Goal: Task Accomplishment & Management: Manage account settings

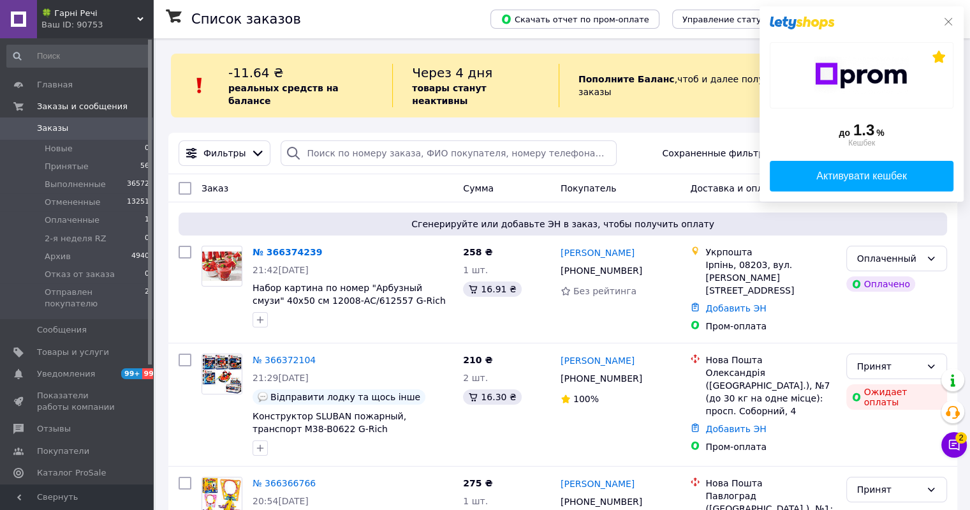
click at [947, 21] on icon at bounding box center [948, 22] width 10 height 10
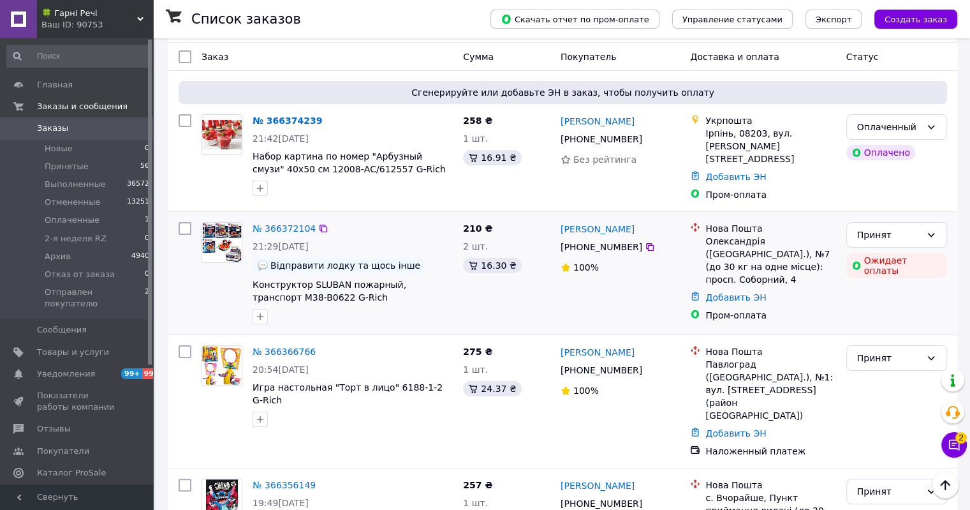
scroll to position [128, 0]
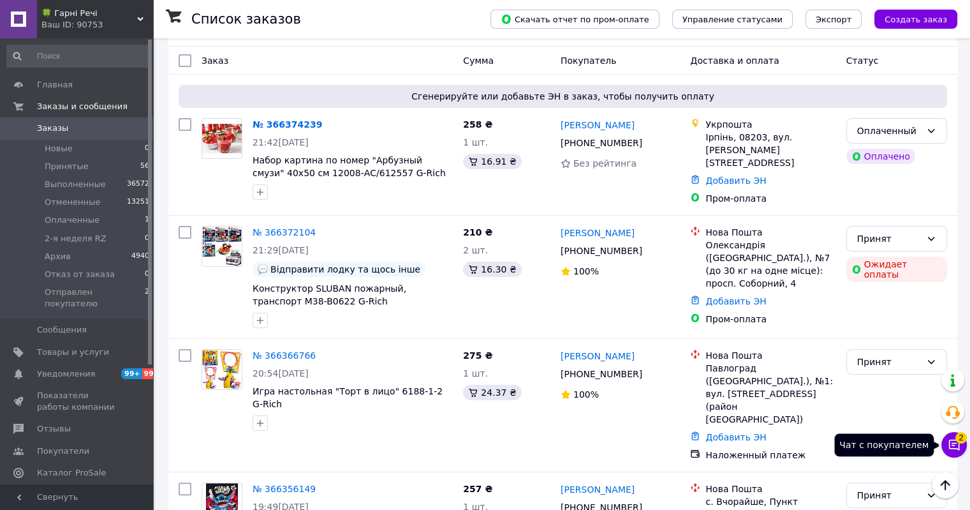
click at [947, 439] on button "Чат с покупателем 2" at bounding box center [955, 445] width 26 height 26
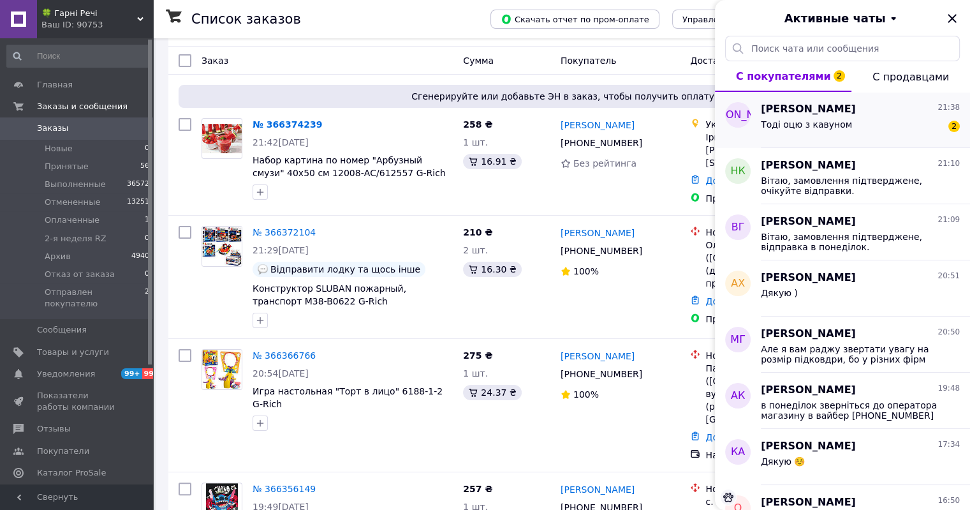
click at [834, 131] on div "Тоді оцю з кавуном" at bounding box center [806, 128] width 91 height 18
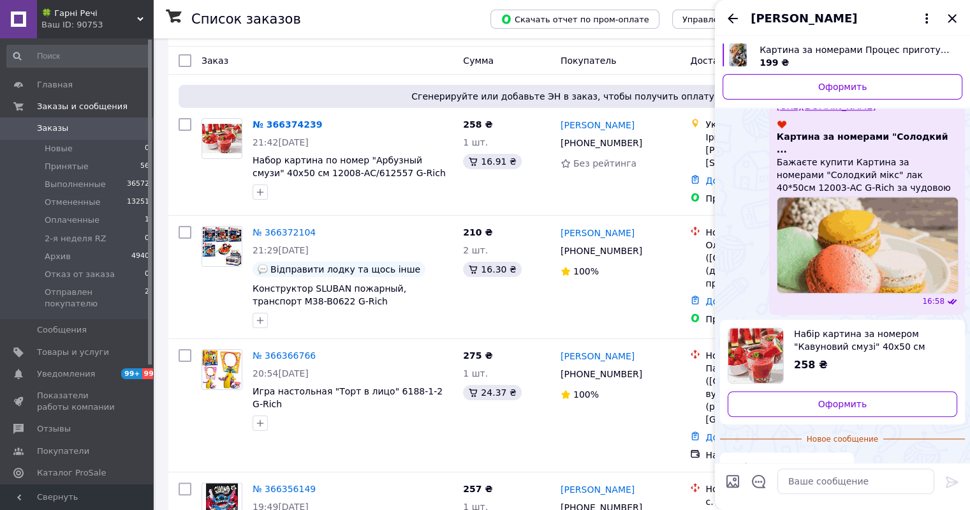
scroll to position [1305, 0]
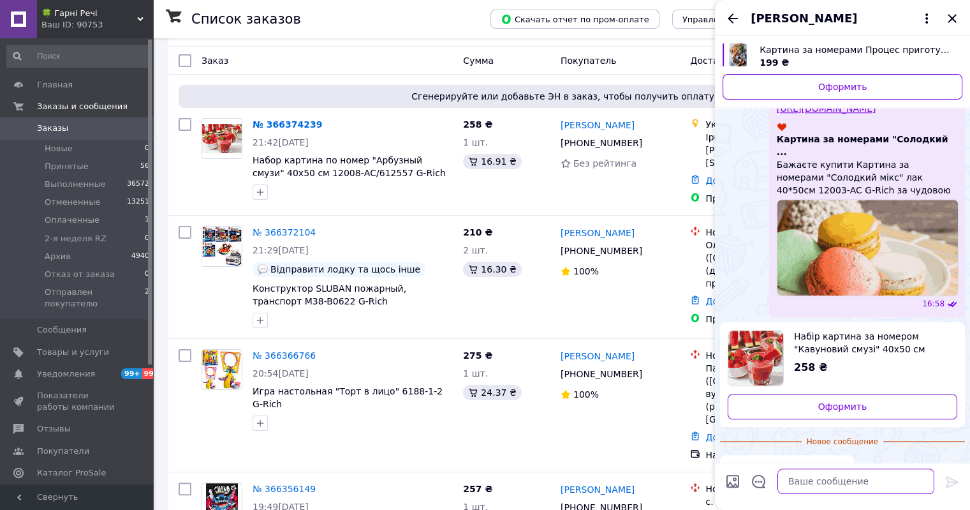
click at [828, 487] on textarea at bounding box center [856, 482] width 157 height 26
type textarea "ок"
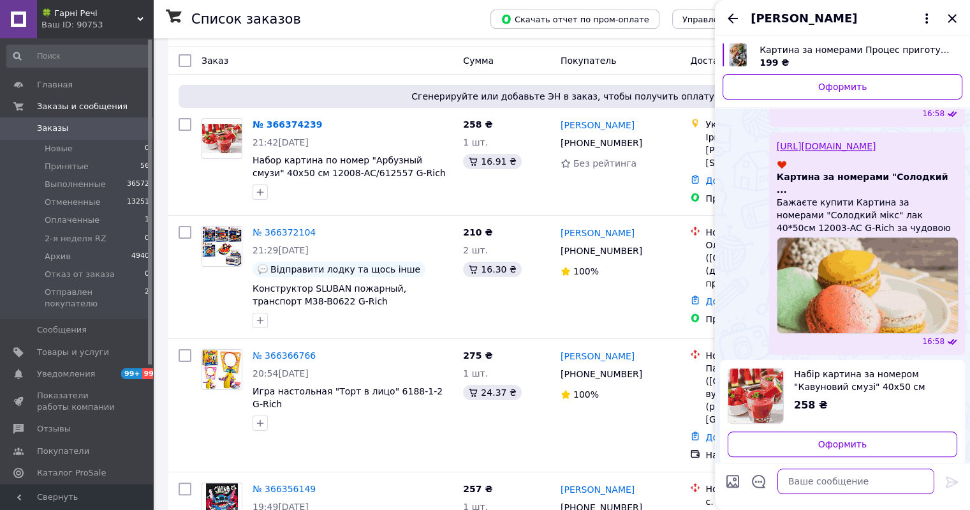
scroll to position [1311, 0]
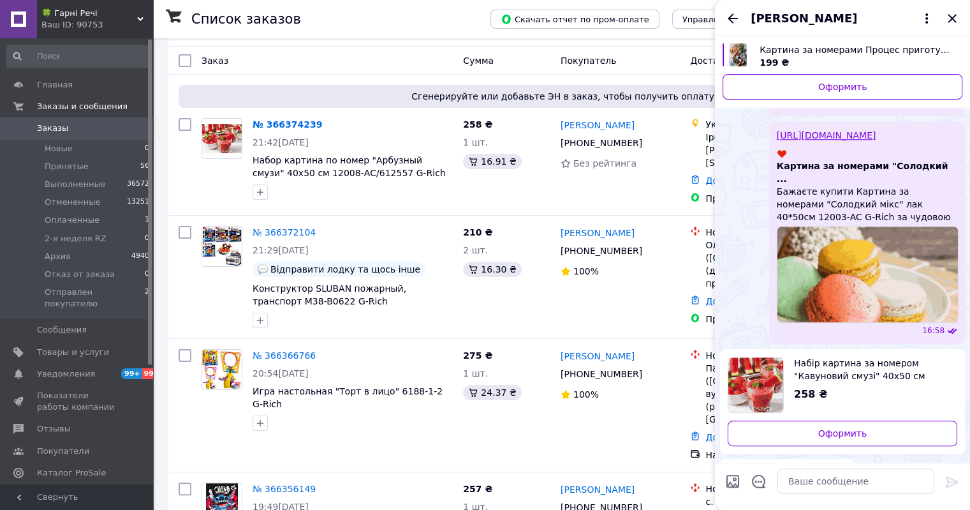
click at [362, 50] on div "Заказ" at bounding box center [327, 60] width 262 height 23
click at [949, 17] on icon "Закрыть" at bounding box center [952, 18] width 15 height 15
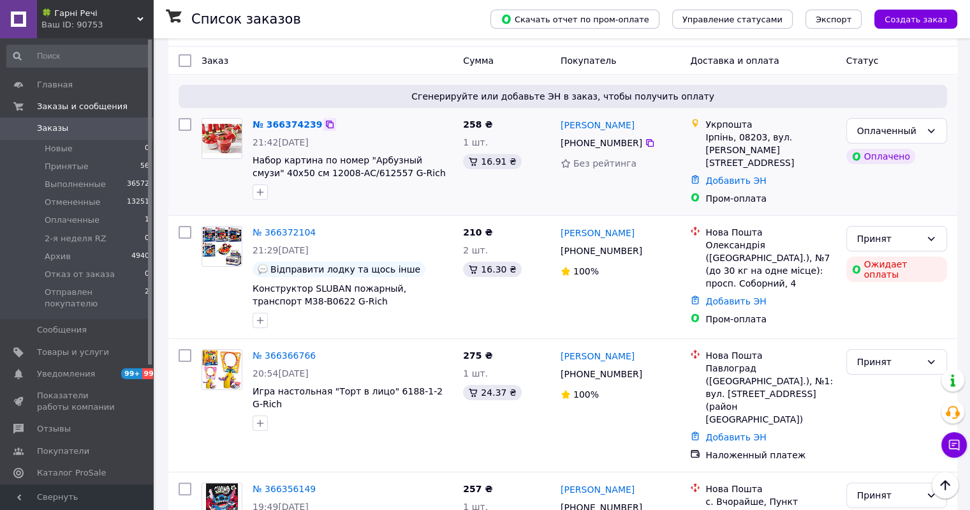
click at [325, 119] on icon at bounding box center [330, 124] width 10 height 10
click at [927, 127] on div "Оплаченный" at bounding box center [896, 131] width 101 height 26
click at [906, 142] on li "Принят" at bounding box center [896, 146] width 100 height 23
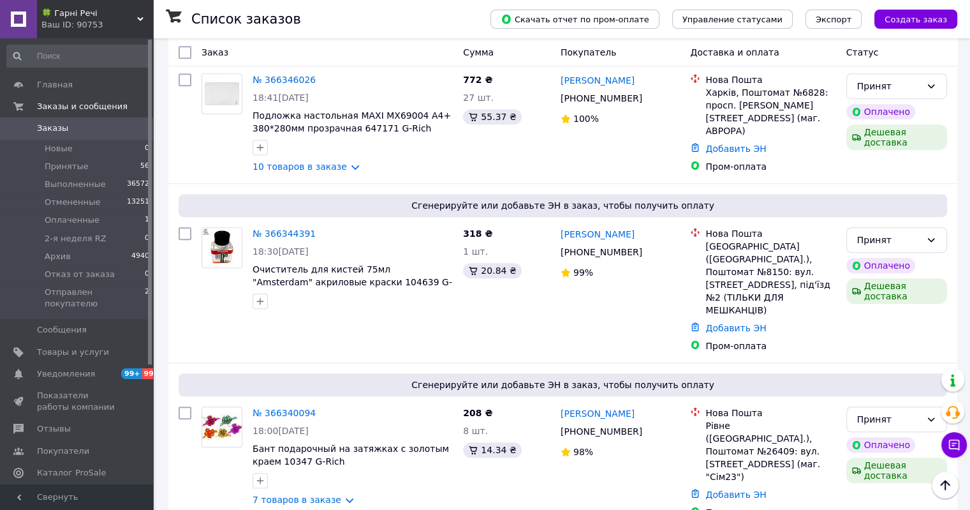
scroll to position [1276, 0]
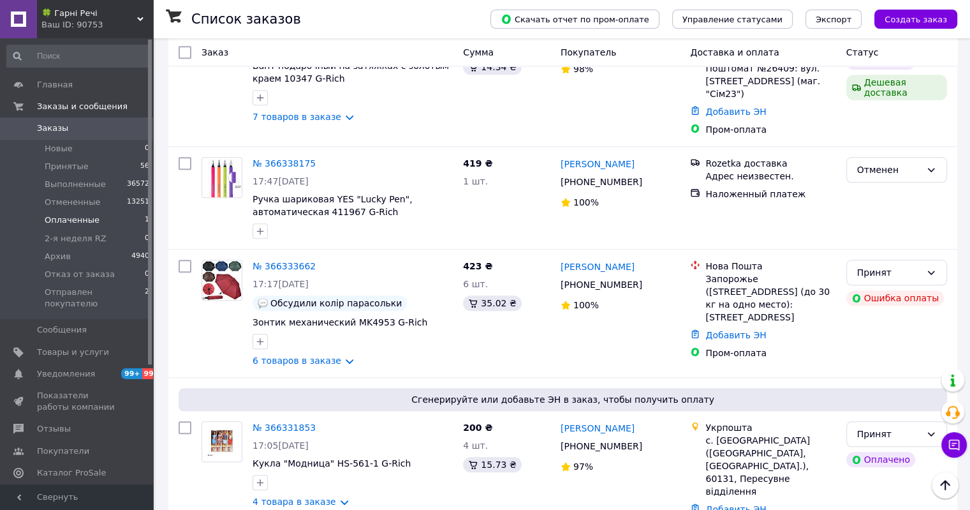
click at [82, 219] on span "Оплаченные" at bounding box center [72, 219] width 55 height 11
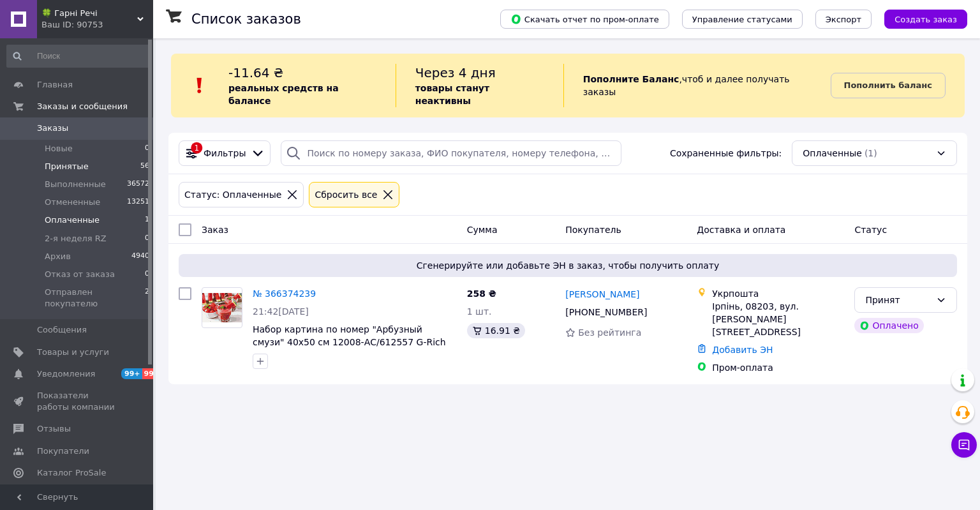
click at [48, 170] on span "Принятые" at bounding box center [67, 166] width 44 height 11
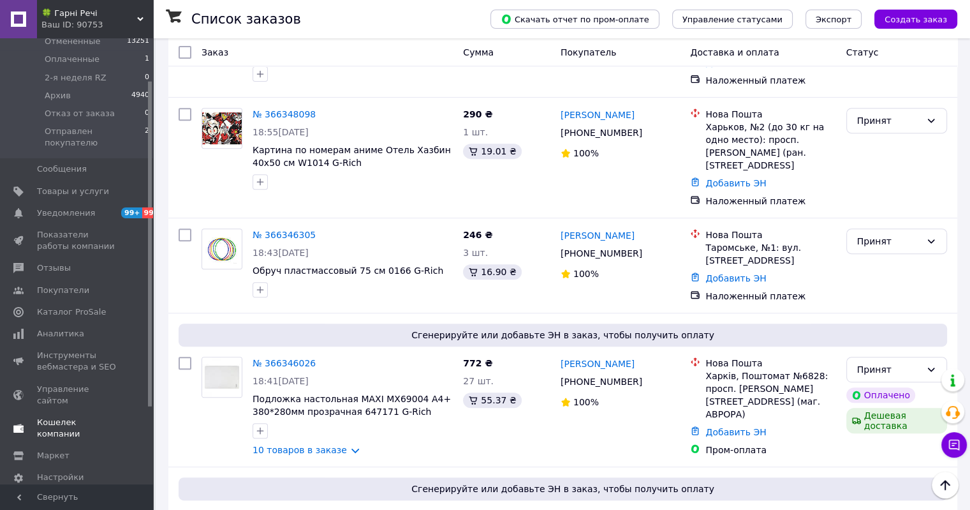
scroll to position [163, 0]
click at [63, 260] on span "Отзывы" at bounding box center [54, 265] width 34 height 11
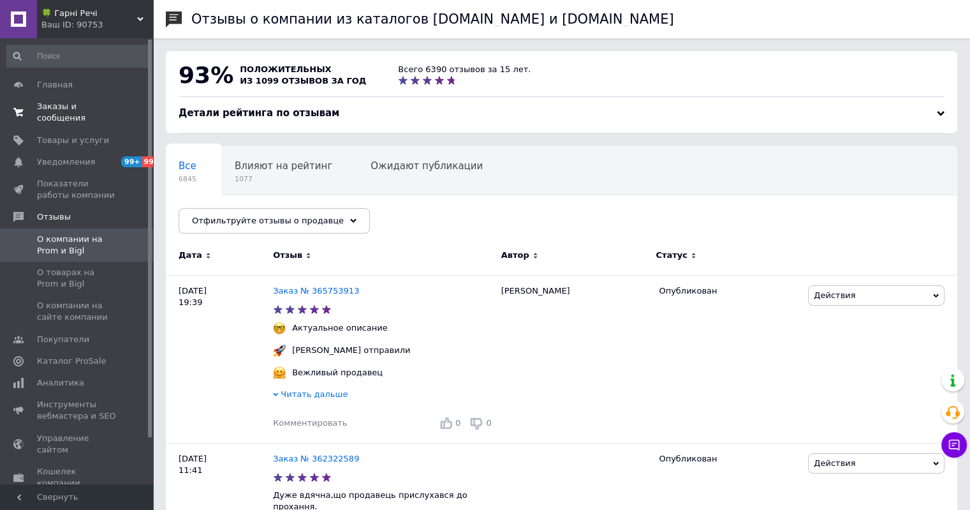
click at [61, 111] on span "Заказы и сообщения" at bounding box center [77, 112] width 81 height 23
